Goal: Transaction & Acquisition: Book appointment/travel/reservation

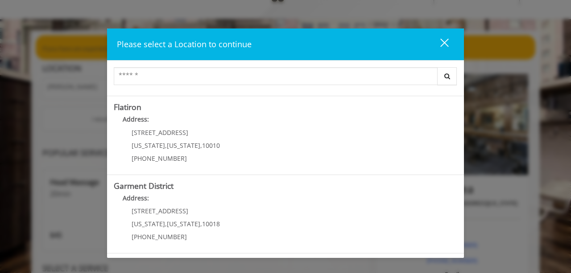
scroll to position [38, 0]
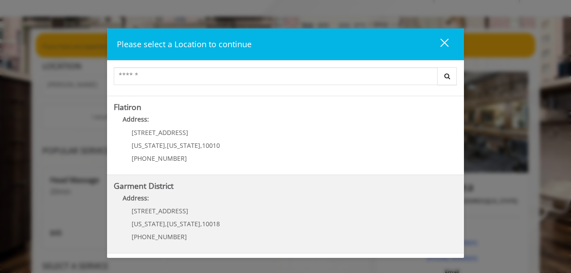
click at [170, 220] on span "[US_STATE]" at bounding box center [183, 224] width 33 height 8
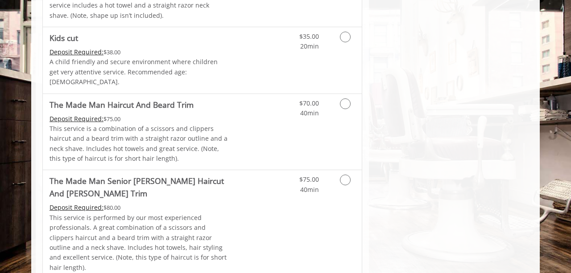
scroll to position [623, 0]
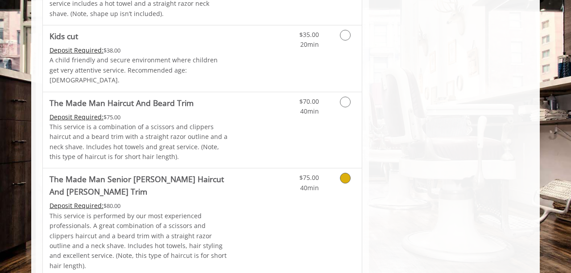
click at [299, 201] on div "$75.00 40min" at bounding box center [322, 223] width 80 height 109
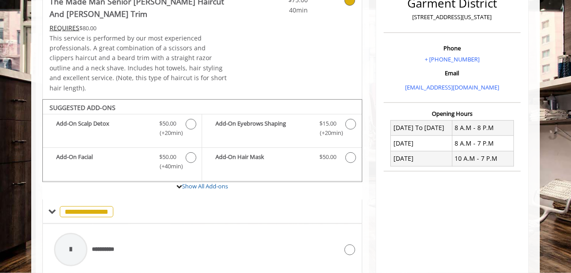
scroll to position [239, 0]
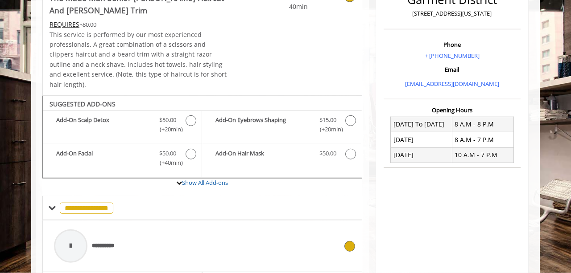
click at [347, 241] on div at bounding box center [348, 246] width 13 height 11
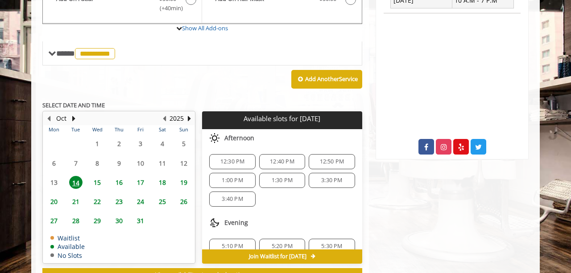
scroll to position [419, 0]
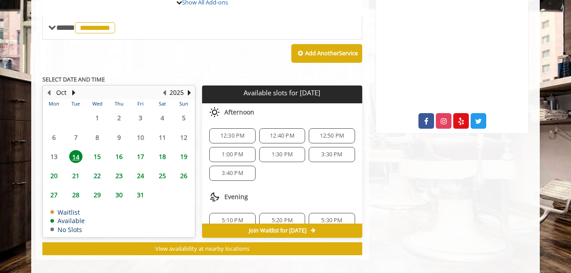
click at [327, 151] on span "3:30 PM" at bounding box center [331, 154] width 21 height 7
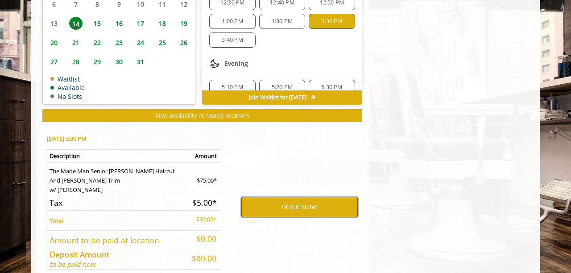
scroll to position [553, 0]
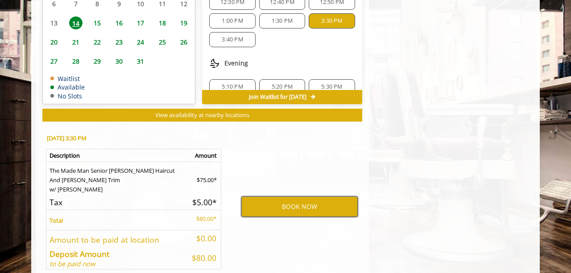
click at [289, 202] on button "BOOK NOW" at bounding box center [299, 207] width 116 height 21
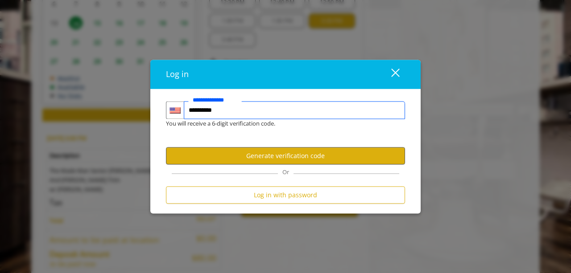
type input "**********"
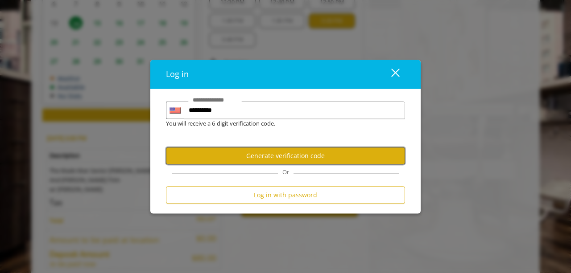
click at [306, 160] on button "Generate verification code" at bounding box center [285, 155] width 239 height 17
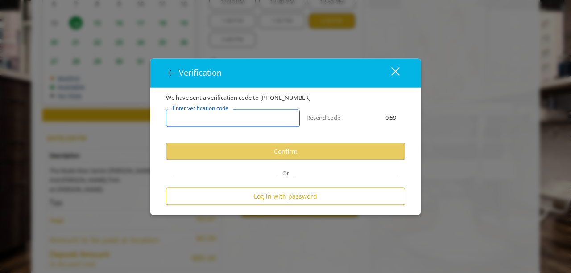
click at [245, 122] on input "Enter verification code" at bounding box center [233, 118] width 134 height 18
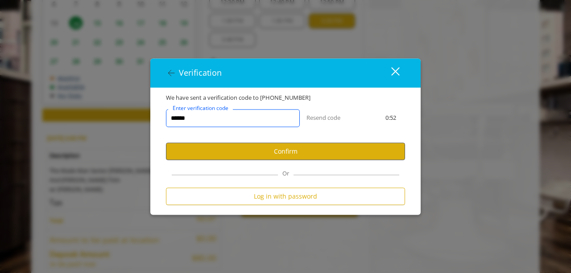
type input "******"
click at [291, 152] on button "Confirm" at bounding box center [285, 151] width 239 height 17
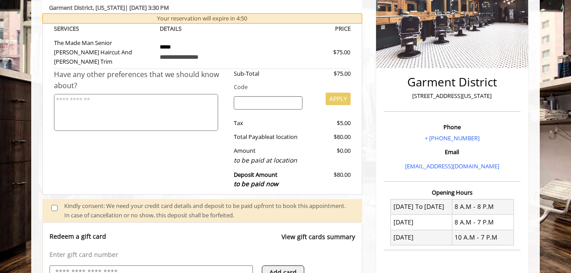
scroll to position [344, 0]
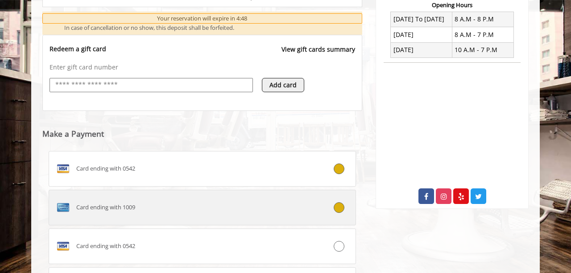
click at [242, 207] on label "Card ending with 1009" at bounding box center [202, 208] width 307 height 36
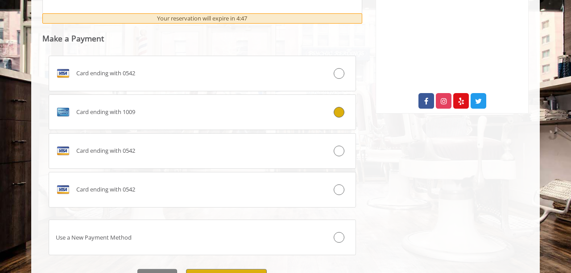
scroll to position [471, 0]
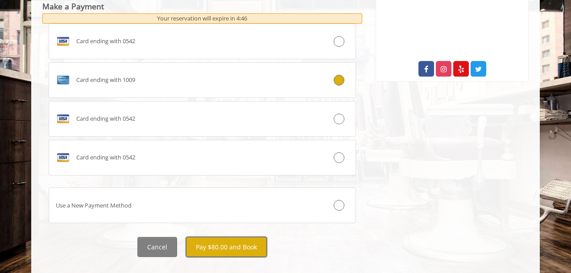
click at [226, 237] on button "Pay $80.00 and Book" at bounding box center [226, 247] width 81 height 20
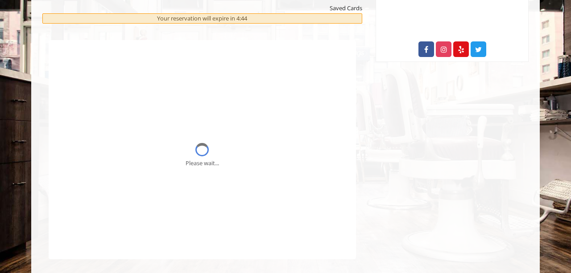
scroll to position [0, 0]
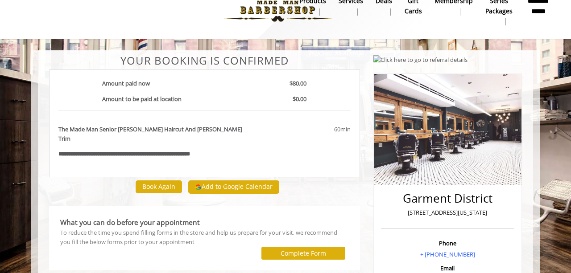
scroll to position [24, 0]
